Goal: Check status: Check status

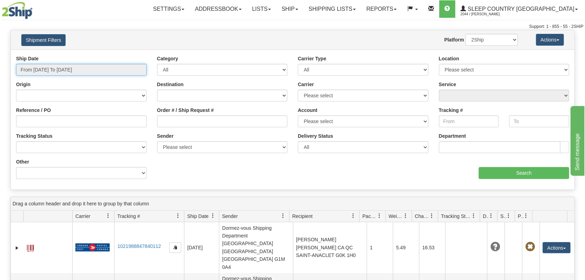
click at [82, 67] on input "From [DATE] To [DATE]" at bounding box center [81, 70] width 131 height 12
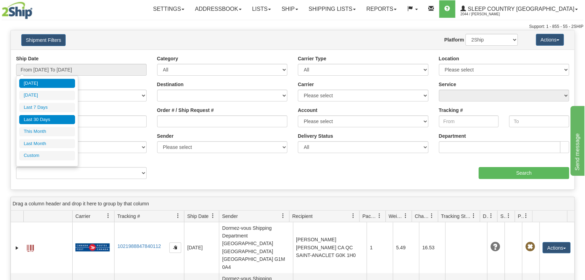
click at [64, 117] on li "Last 30 Days" at bounding box center [47, 119] width 56 height 9
type input "From [DATE] To [DATE]"
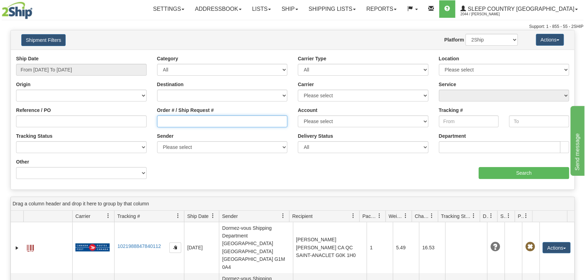
click at [201, 125] on input "Order # / Ship Request #" at bounding box center [222, 122] width 131 height 12
paste input "9000I014395"
type input "9000I014395"
click at [516, 176] on input "Search" at bounding box center [524, 173] width 90 height 12
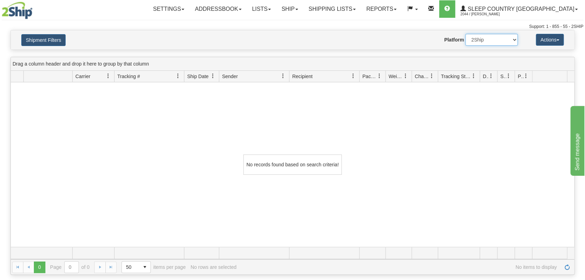
click at [508, 39] on select "2Ship Imported" at bounding box center [491, 40] width 52 height 12
select select "1"
click at [465, 34] on select "2Ship Imported" at bounding box center [491, 40] width 52 height 12
click at [361, 13] on link "Shipping lists" at bounding box center [332, 8] width 58 height 17
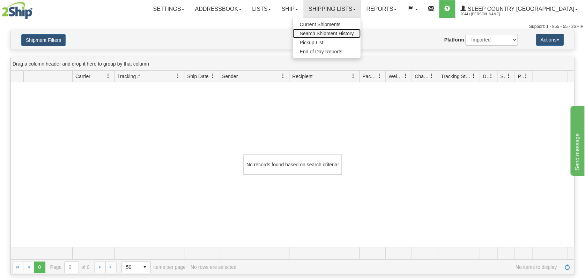
click at [354, 32] on span "Search Shipment History" at bounding box center [327, 34] width 54 height 6
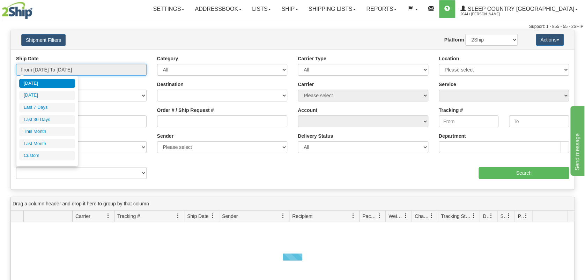
click at [50, 67] on input "From [DATE] To [DATE]" at bounding box center [81, 70] width 131 height 12
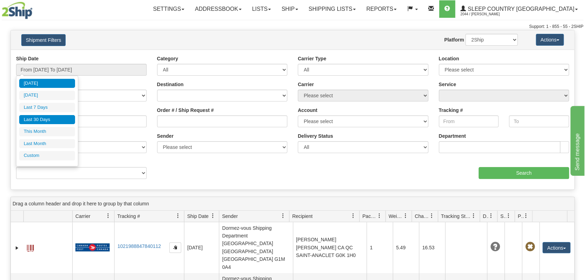
click at [50, 120] on li "Last 30 Days" at bounding box center [47, 119] width 56 height 9
type input "From [DATE] To [DATE]"
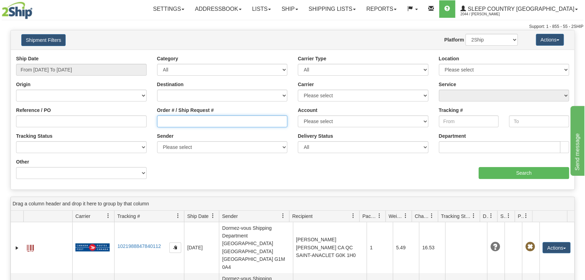
click at [193, 122] on input "Order # / Ship Request #" at bounding box center [222, 122] width 131 height 12
paste input "9000I014395"
type input "9000I014395"
click at [525, 173] on input "Search" at bounding box center [524, 173] width 90 height 12
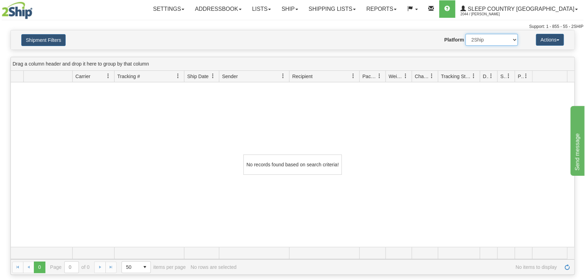
click at [486, 36] on select "2Ship Imported" at bounding box center [491, 40] width 52 height 12
select select "1"
click at [465, 34] on select "2Ship Imported" at bounding box center [491, 40] width 52 height 12
